Goal: Task Accomplishment & Management: Use online tool/utility

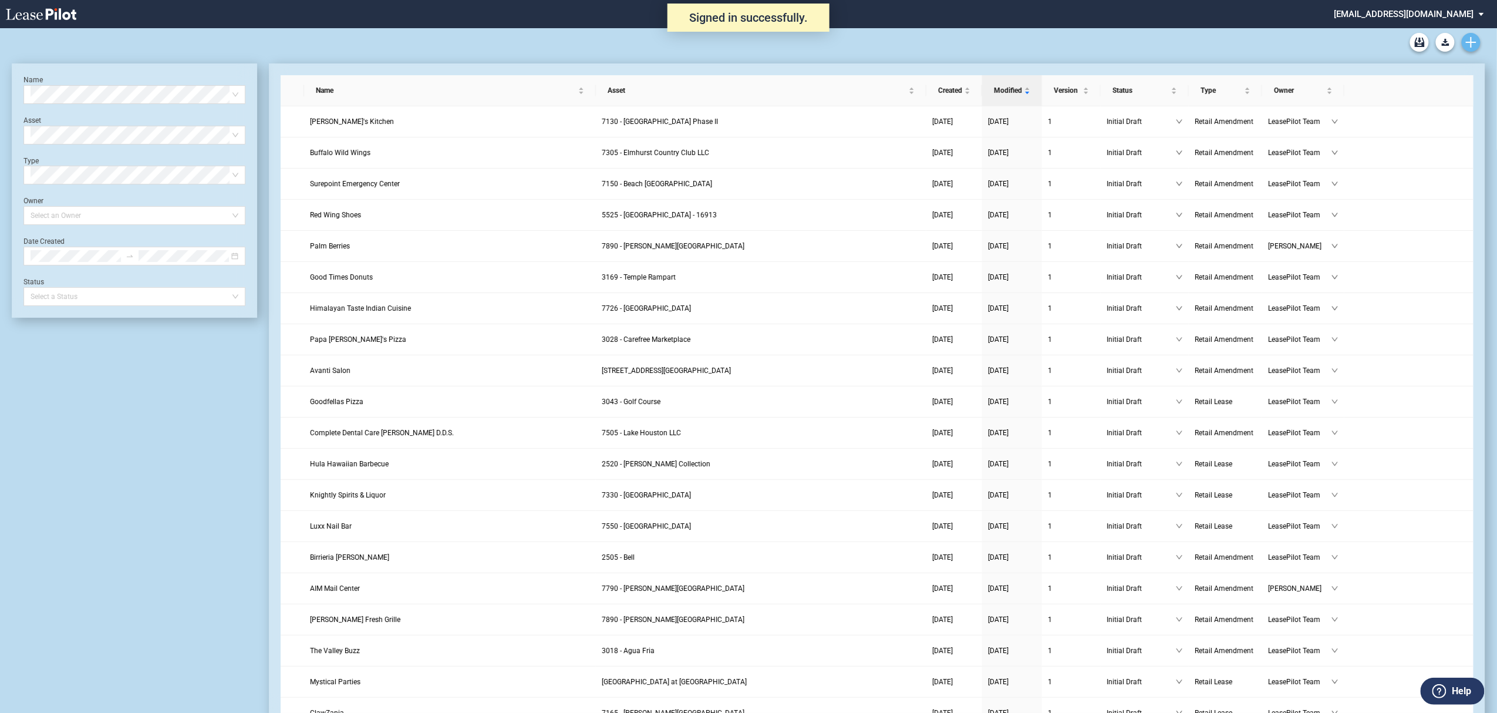
drag, startPoint x: 1491, startPoint y: 39, endPoint x: 1478, endPoint y: 41, distance: 13.7
click at [1473, 49] on link "Create new document" at bounding box center [1470, 42] width 19 height 19
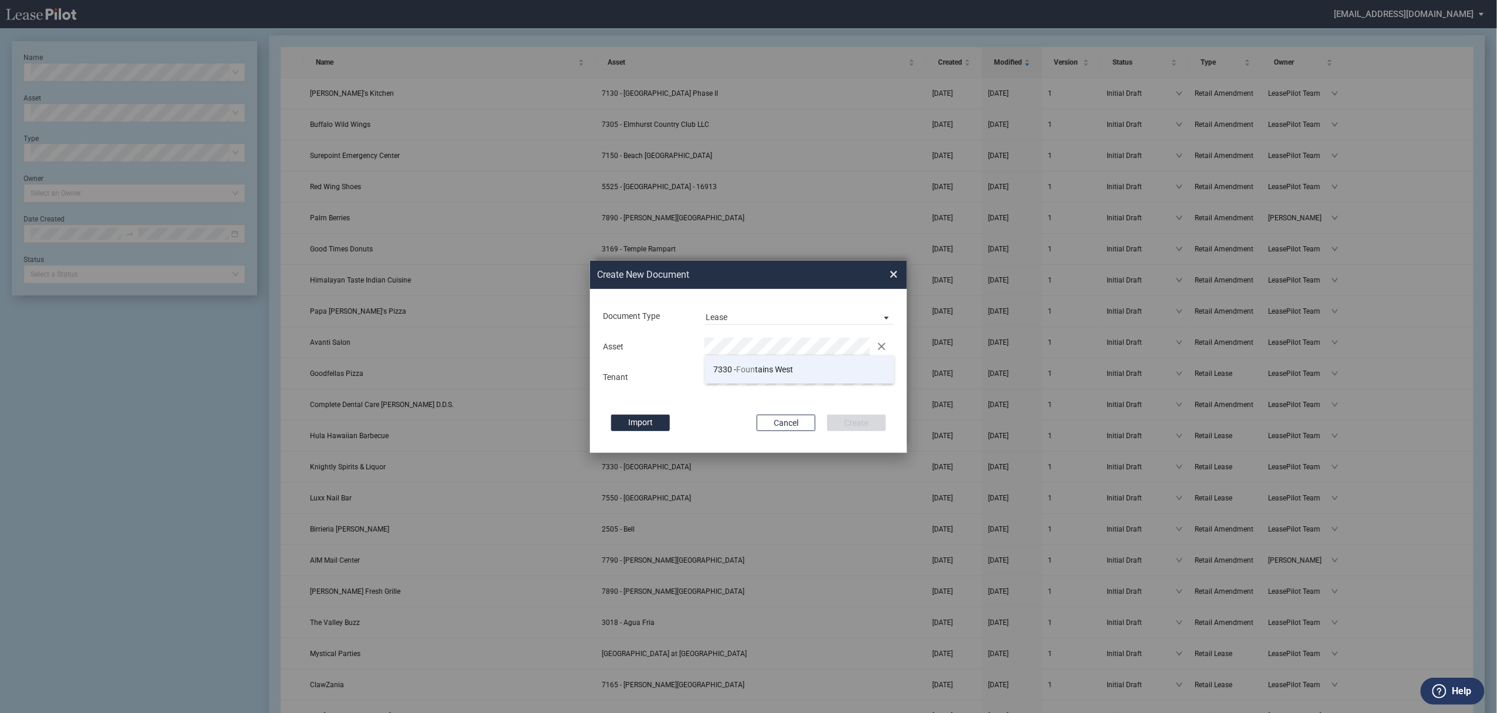
click at [747, 364] on span "Foun" at bounding box center [746, 368] width 19 height 9
click at [827, 414] on button "Create" at bounding box center [856, 422] width 59 height 16
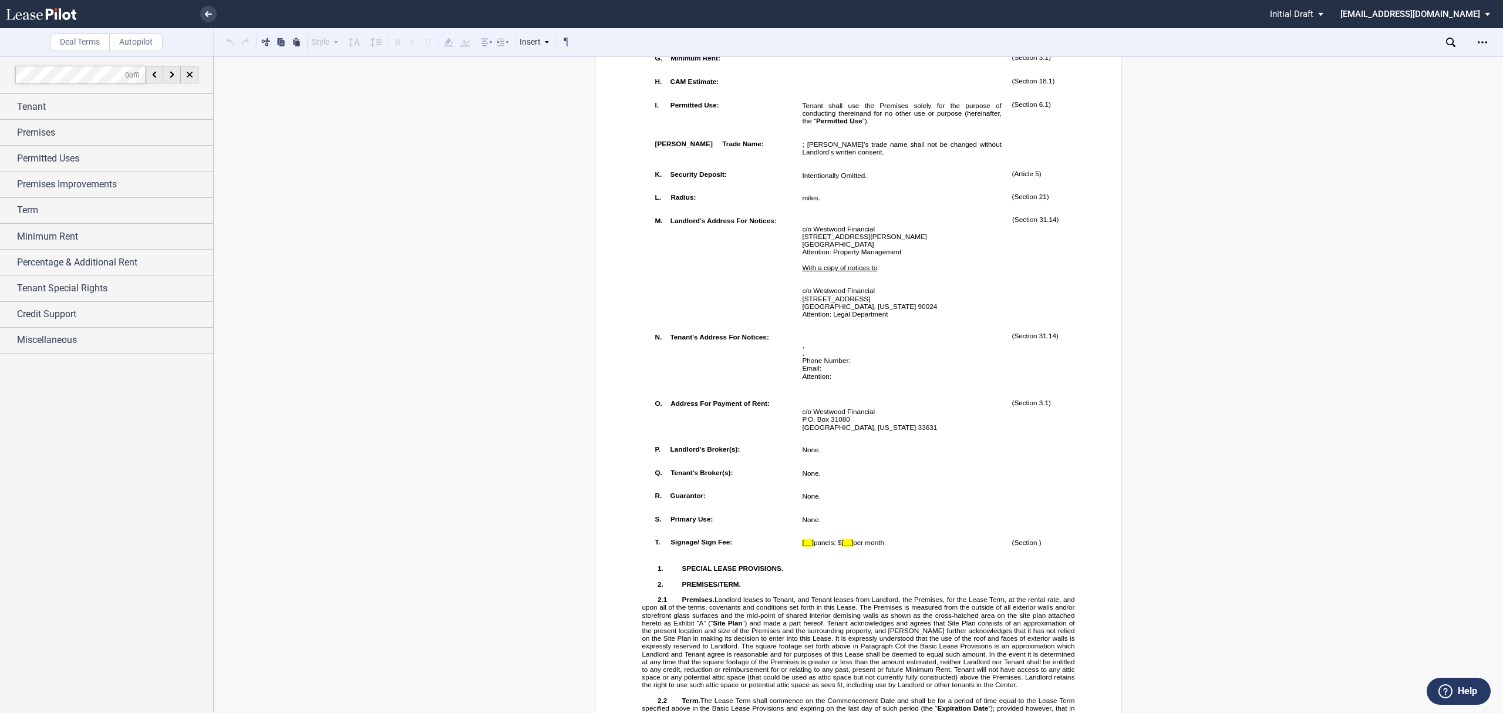
scroll to position [860, 0]
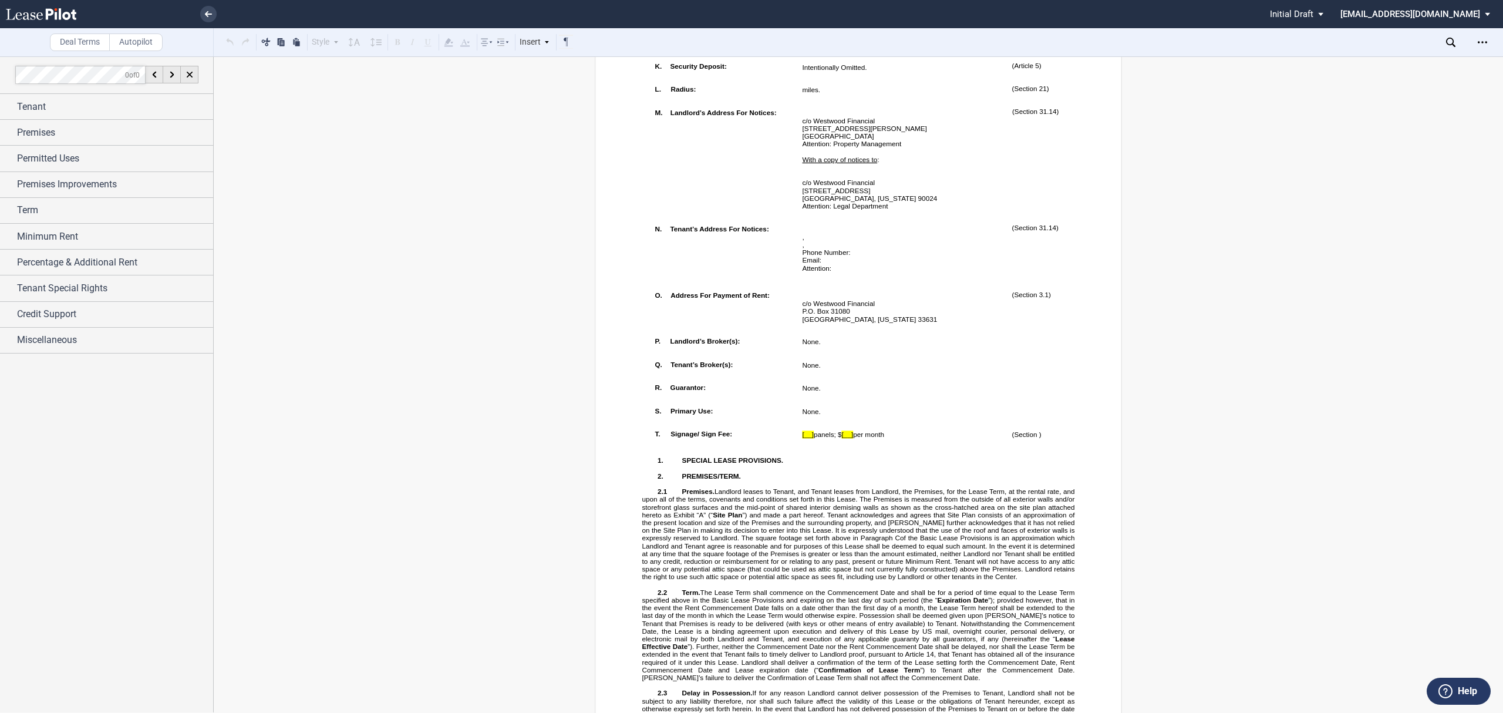
drag, startPoint x: 1484, startPoint y: 43, endPoint x: 1463, endPoint y: 55, distance: 24.7
click at [1484, 43] on icon "Open Lease options menu" at bounding box center [1481, 42] width 9 height 9
click at [1446, 62] on div "Download" at bounding box center [1413, 63] width 143 height 10
click at [207, 7] on link at bounding box center [208, 14] width 16 height 16
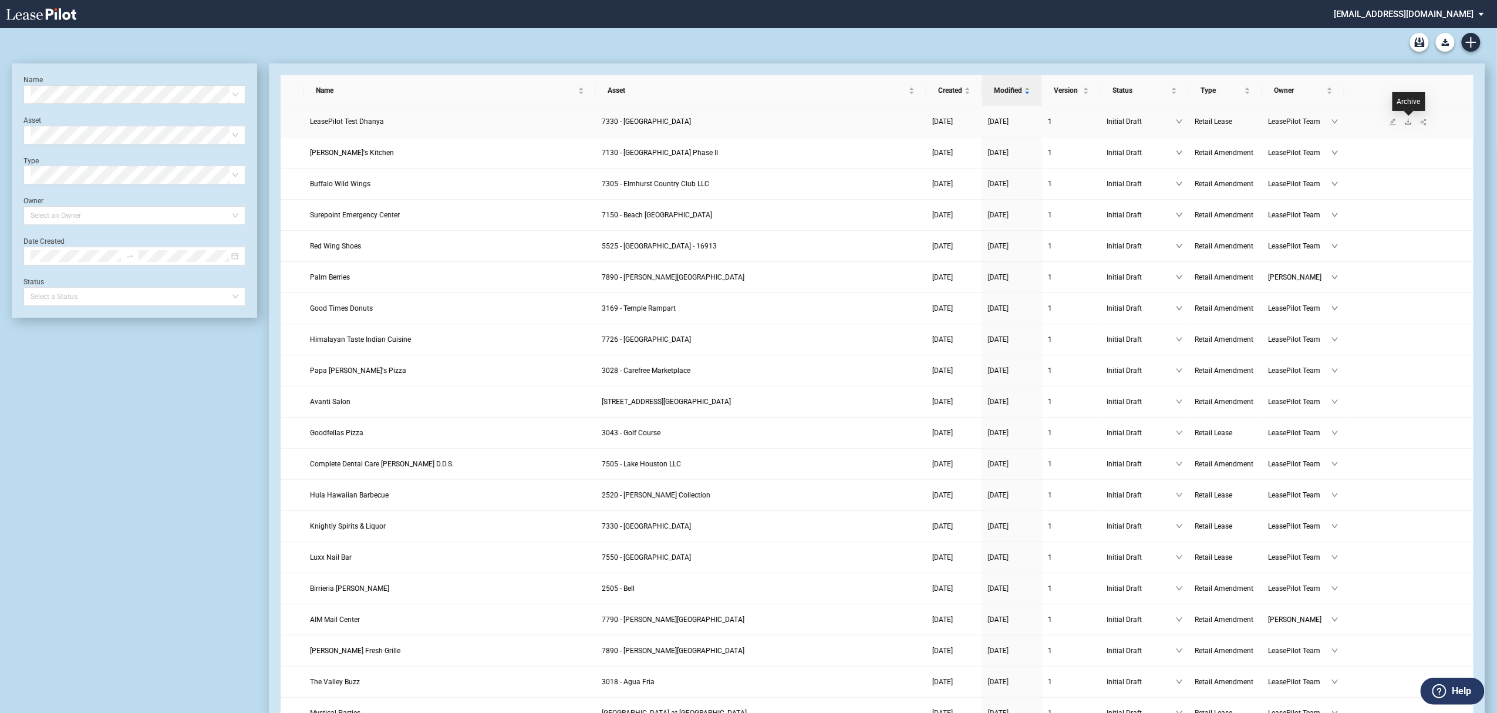
click at [1407, 120] on icon "download" at bounding box center [1408, 121] width 7 height 7
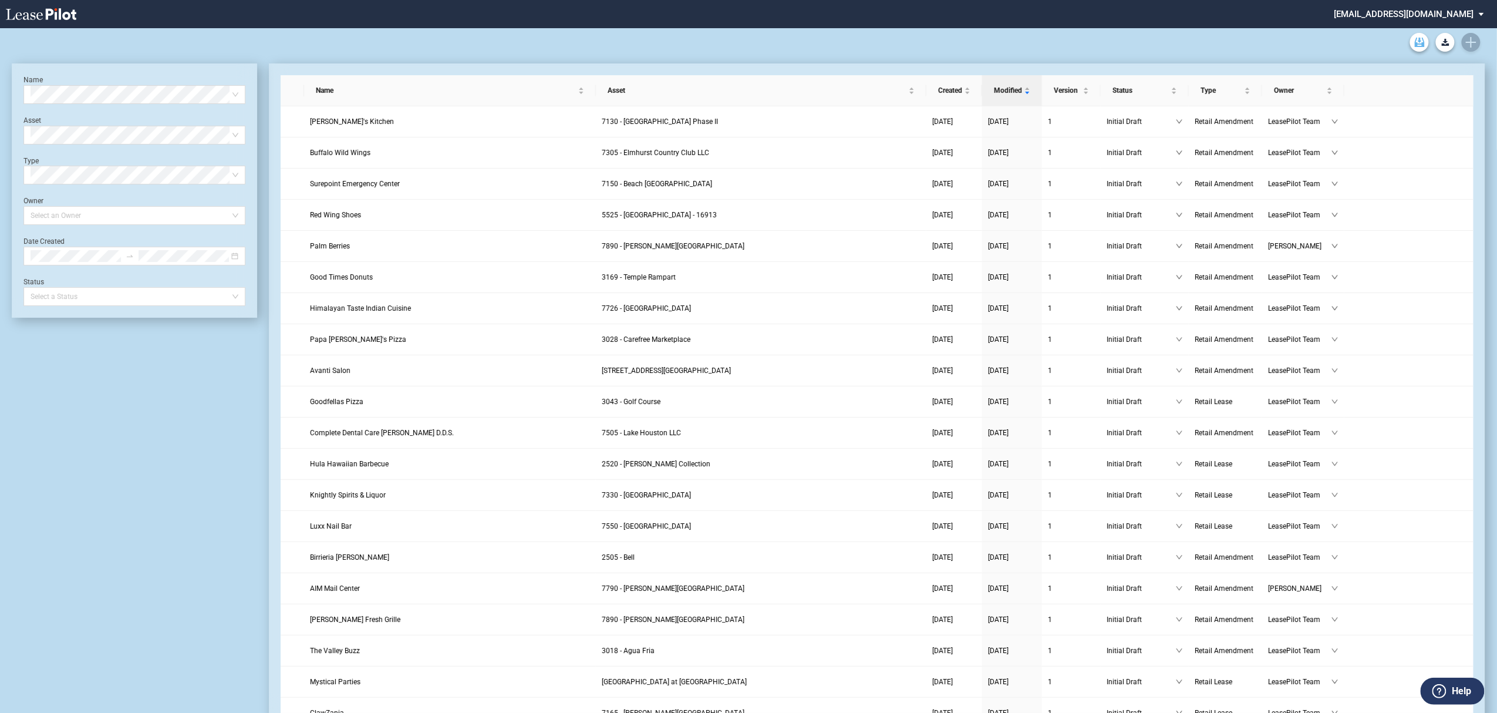
click at [1419, 45] on use "Archive" at bounding box center [1420, 42] width 10 height 9
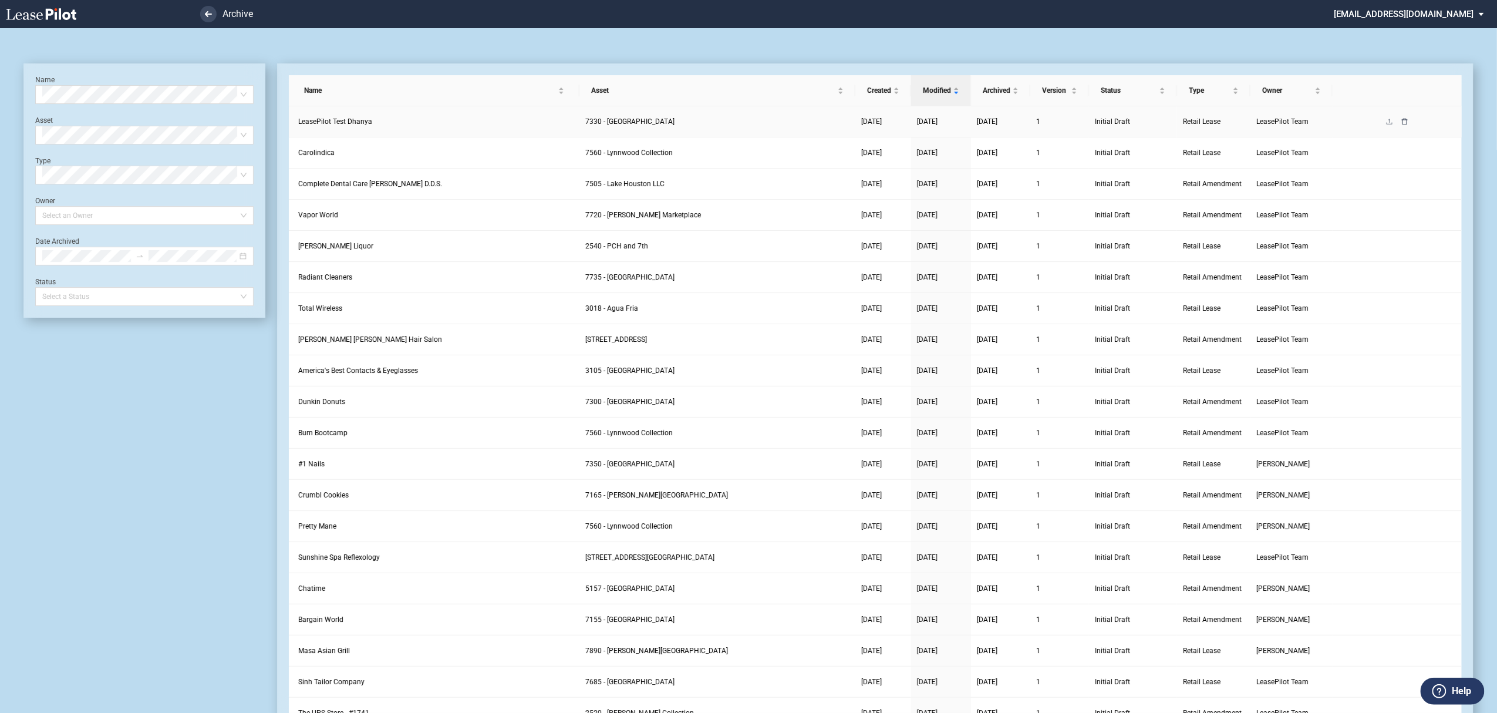
click at [1405, 125] on icon "delete" at bounding box center [1404, 121] width 7 height 7
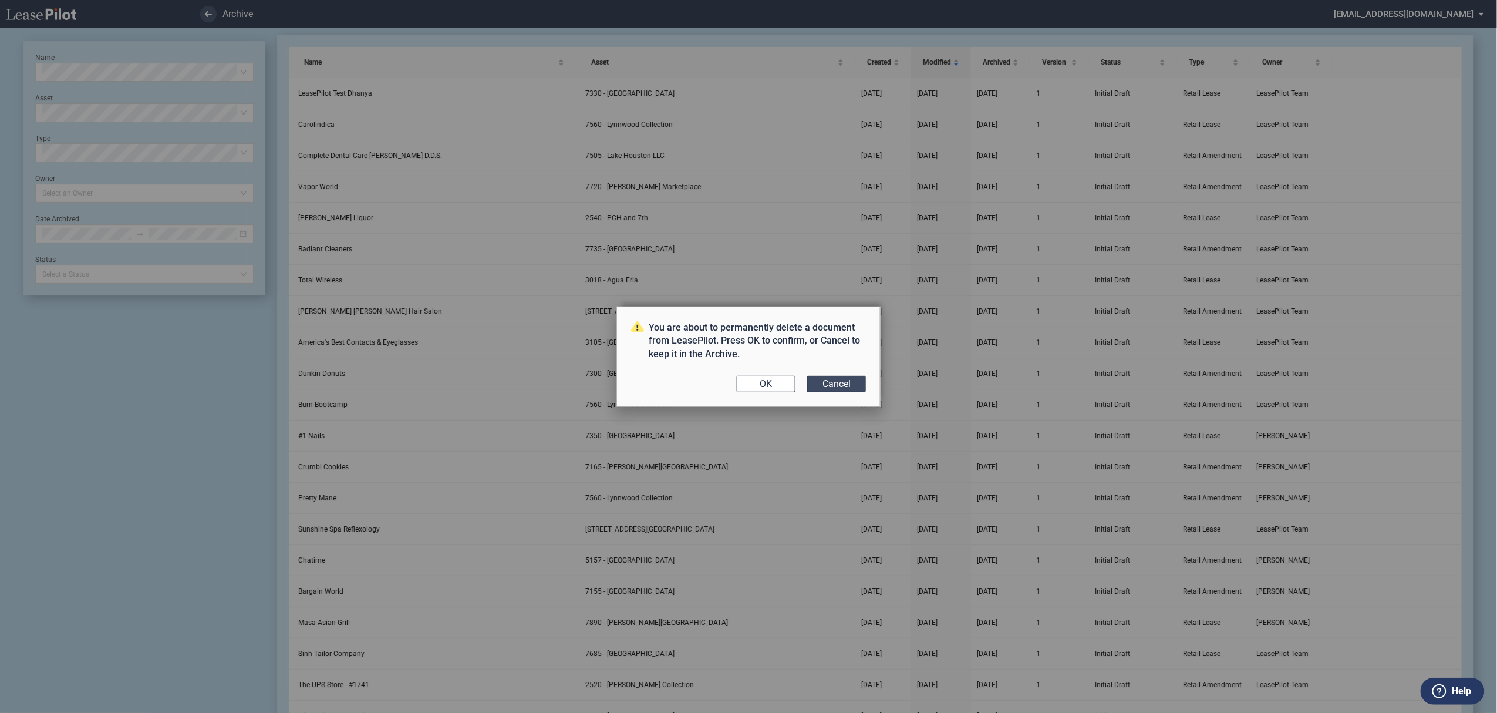
click at [816, 386] on button "Cancel" at bounding box center [836, 384] width 59 height 16
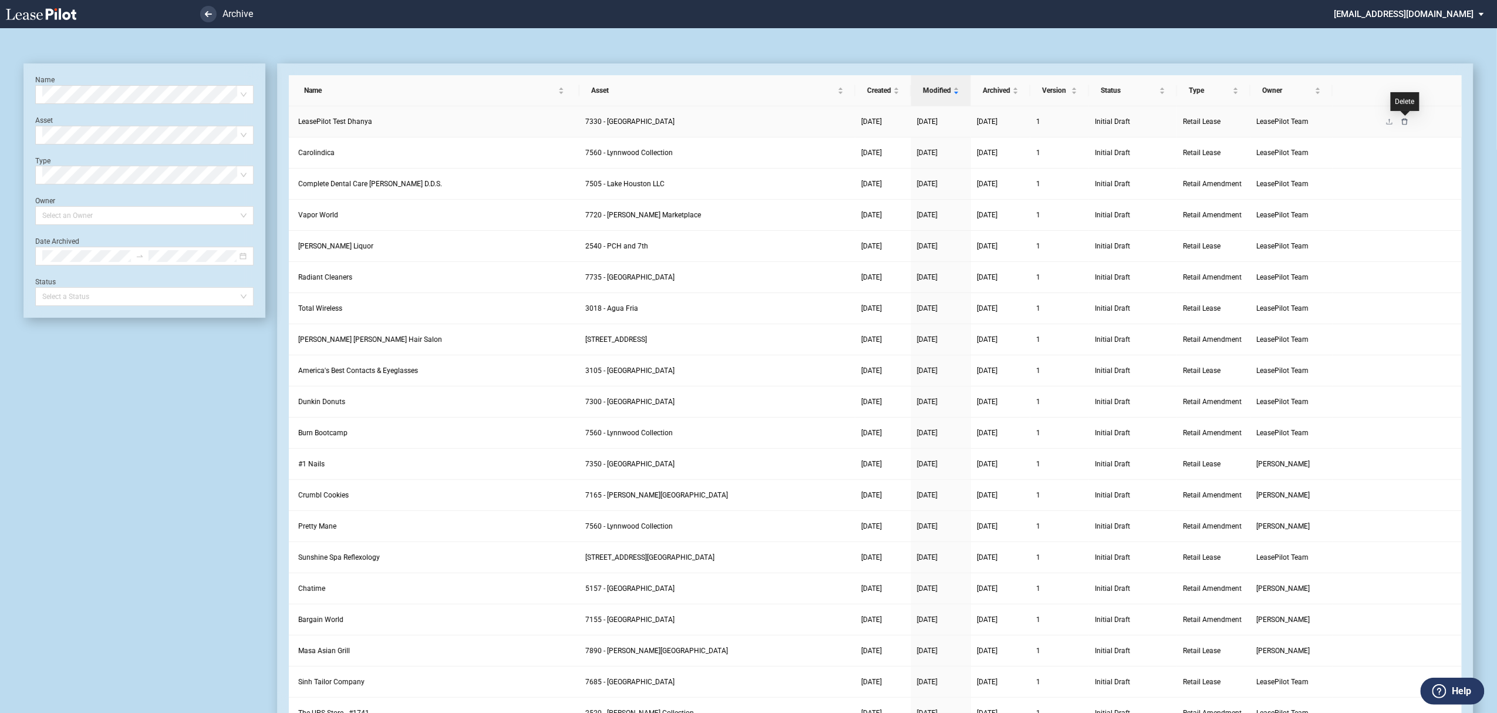
click at [1407, 122] on icon "delete" at bounding box center [1404, 121] width 7 height 7
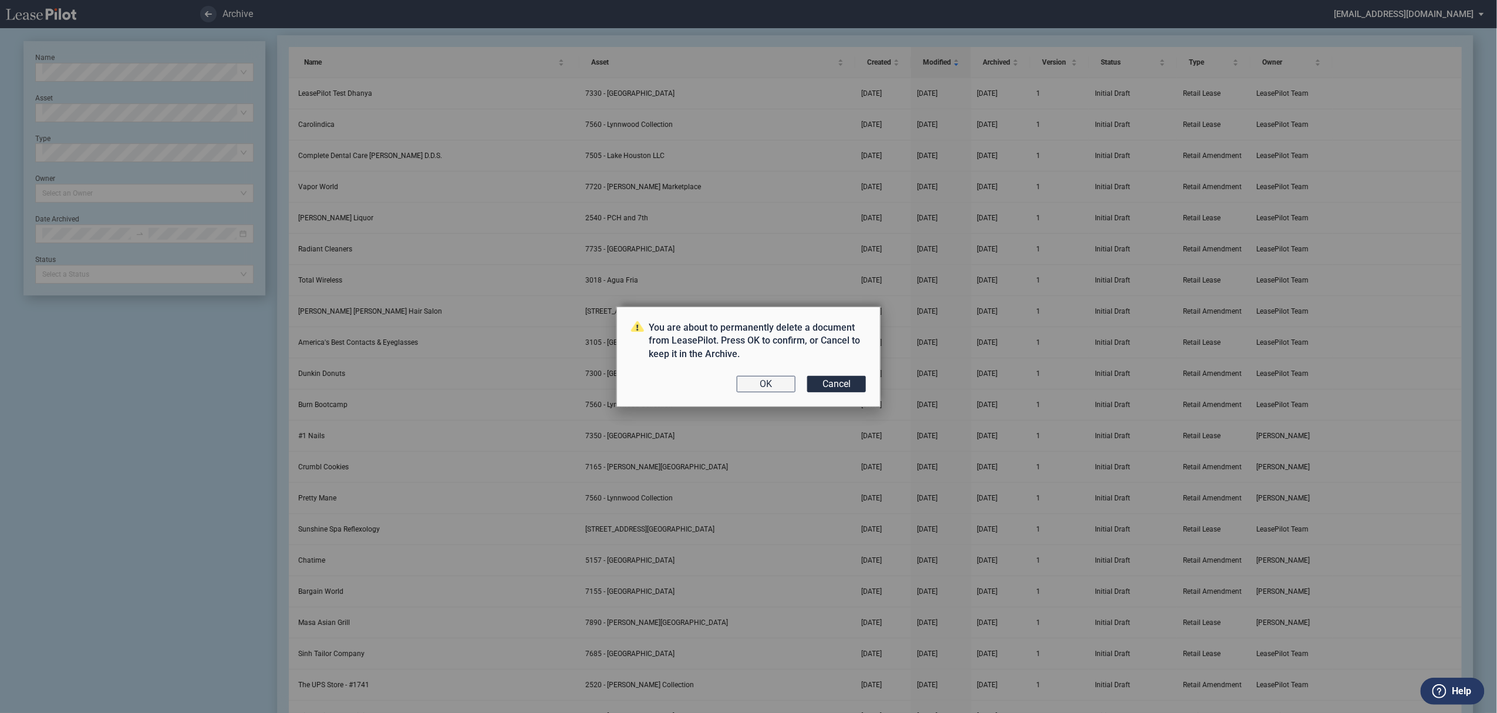
click at [785, 387] on button "OK" at bounding box center [766, 384] width 59 height 16
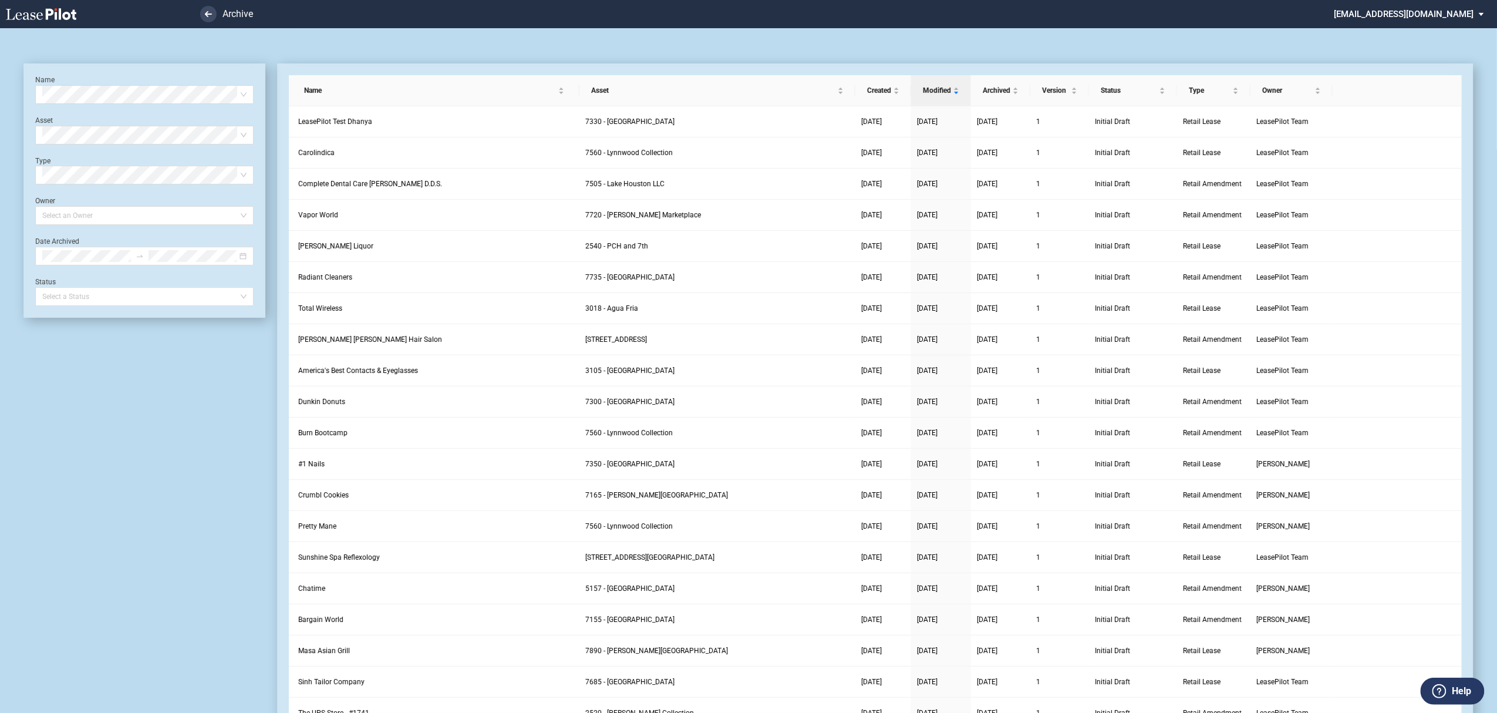
scroll to position [28, 0]
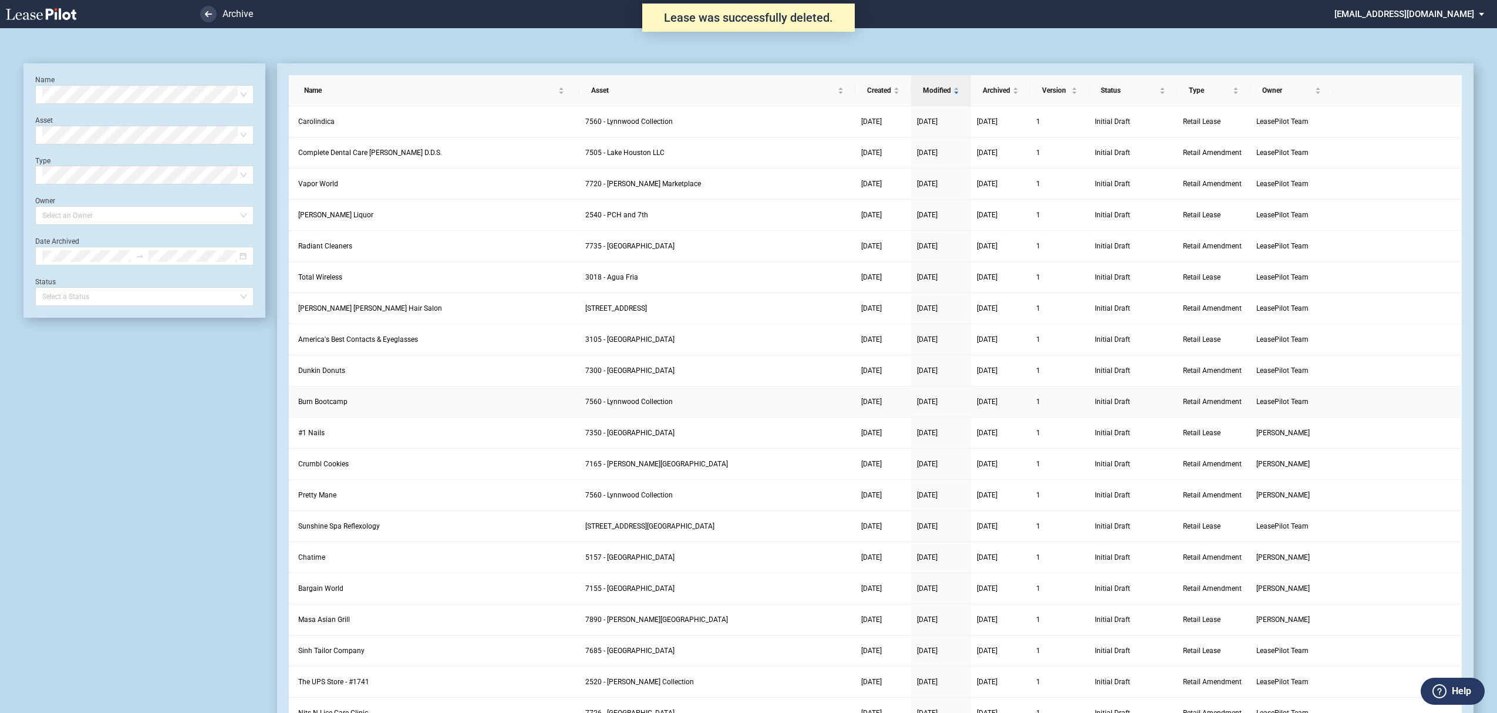
scroll to position [28, 0]
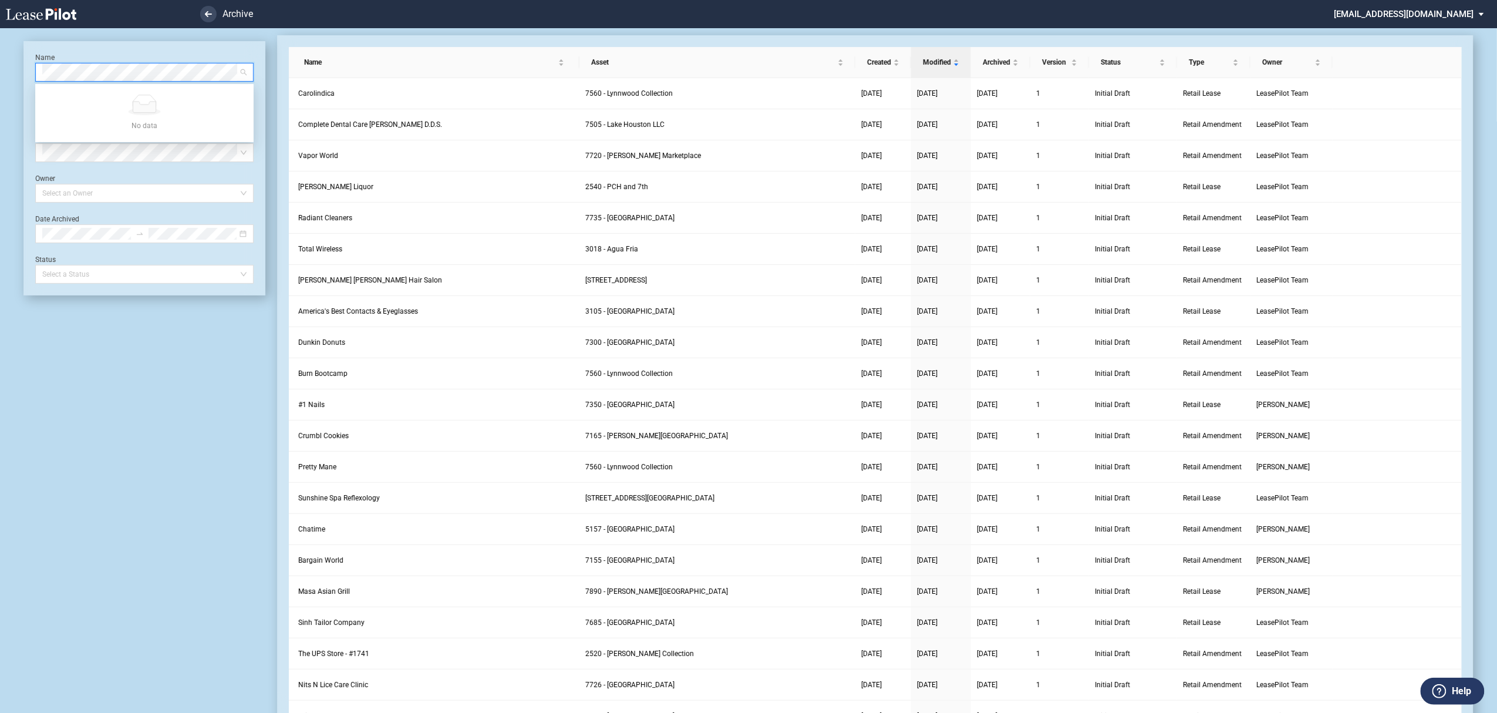
click at [55, 19] on use at bounding box center [41, 14] width 70 height 12
